Goal: Use online tool/utility: Use online tool/utility

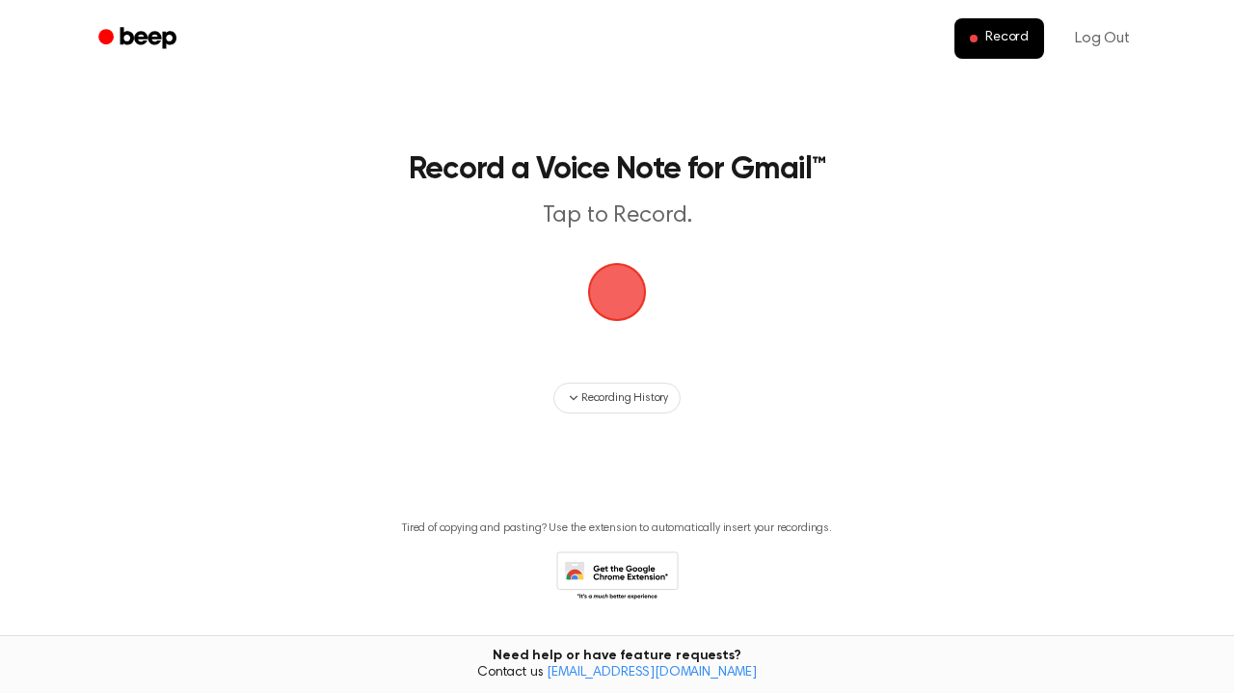
click at [618, 292] on span "button" at bounding box center [617, 292] width 66 height 66
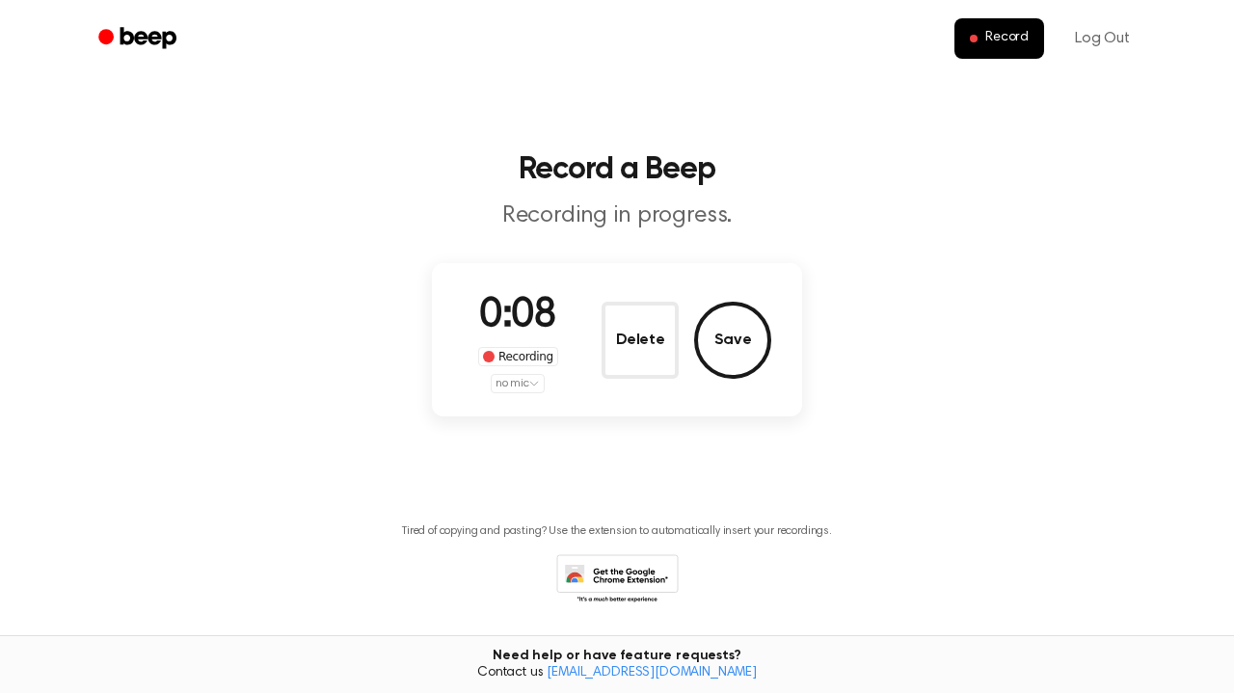
click at [518, 379] on html "Record Log Out Record a Beep Recording in progress. 0:08 Recording no mic Delet…" at bounding box center [617, 377] width 1234 height 754
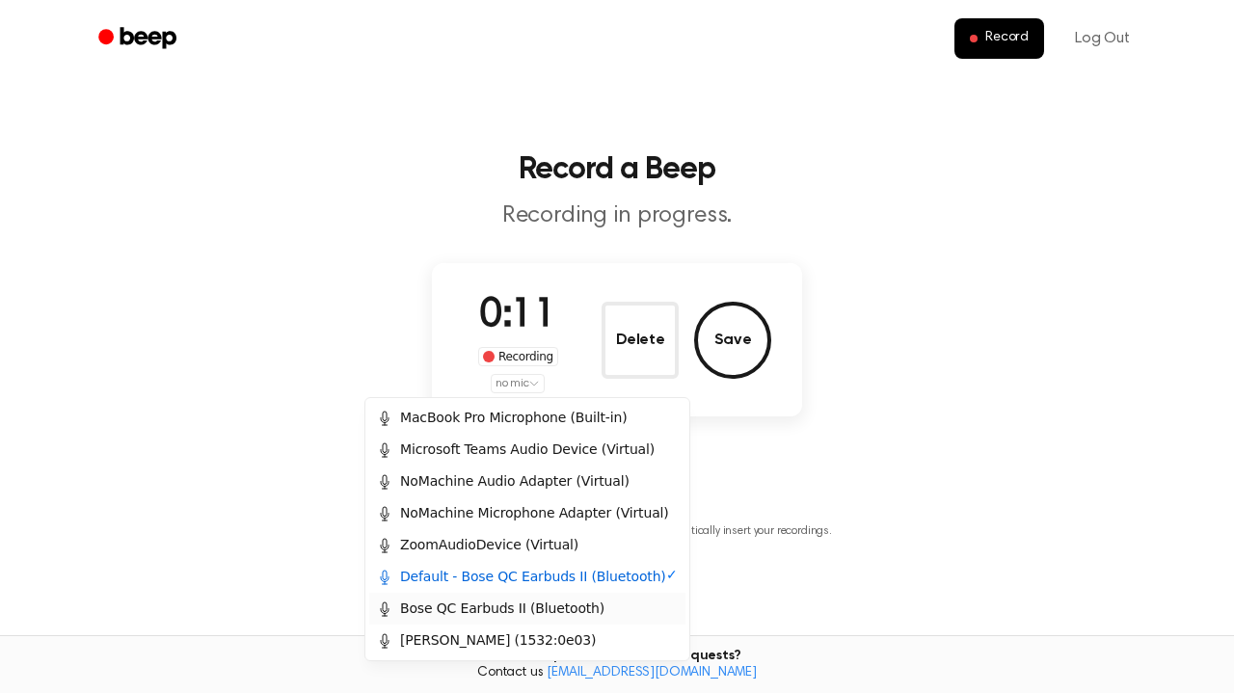
click at [500, 614] on div "Bose QC Earbuds II (Bluetooth)" at bounding box center [491, 609] width 228 height 20
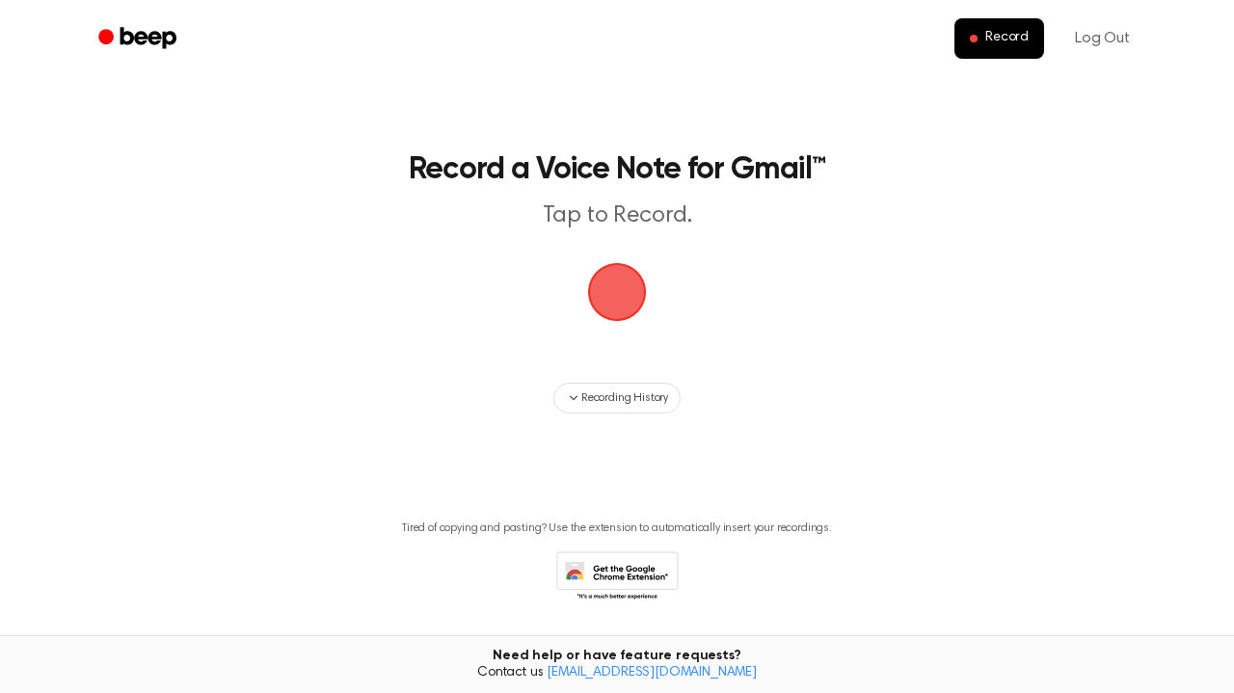
click at [618, 285] on span "button" at bounding box center [617, 292] width 63 height 63
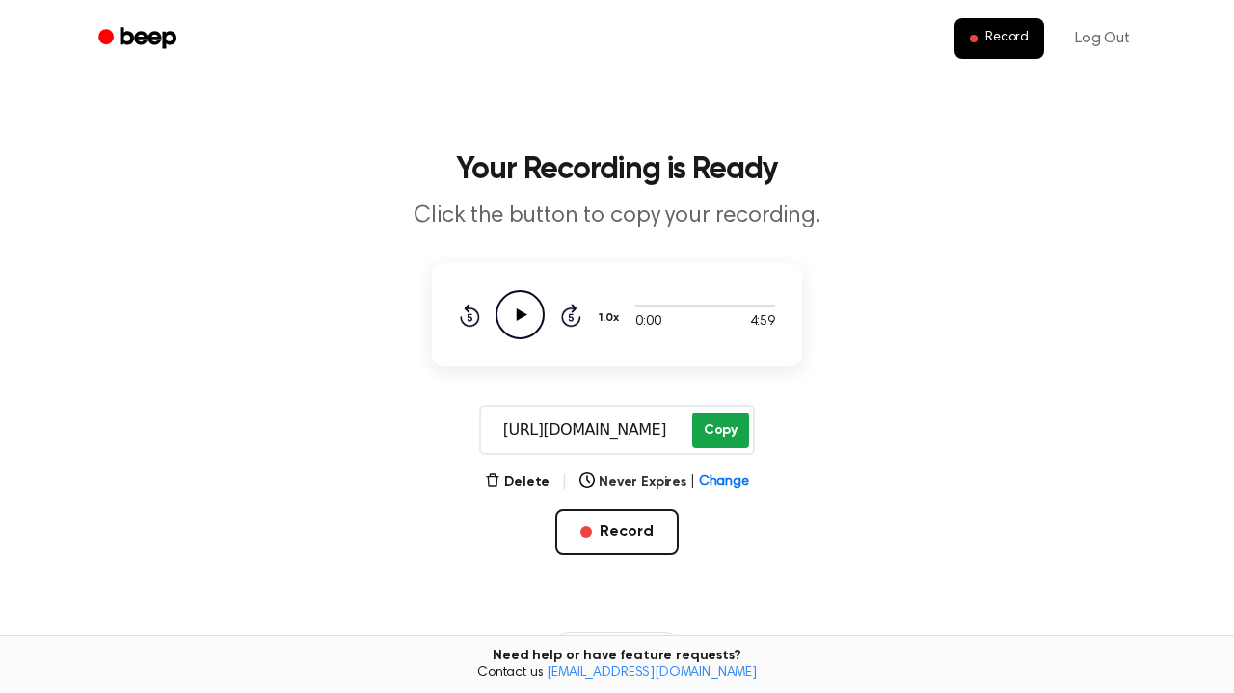
click at [722, 439] on button "Copy" at bounding box center [720, 431] width 57 height 36
